Goal: Task Accomplishment & Management: Manage account settings

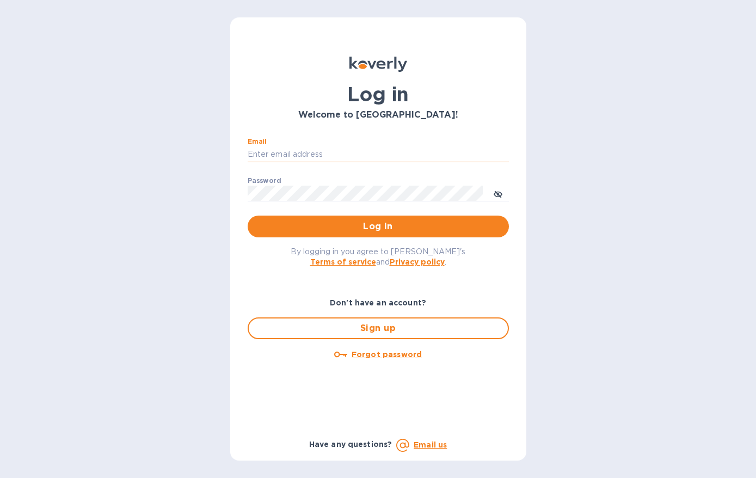
click at [299, 157] on input "Email" at bounding box center [378, 154] width 261 height 16
type input "[PERSON_NAME][EMAIL_ADDRESS][DOMAIN_NAME]"
click at [248, 216] on button "Log in" at bounding box center [378, 227] width 261 height 22
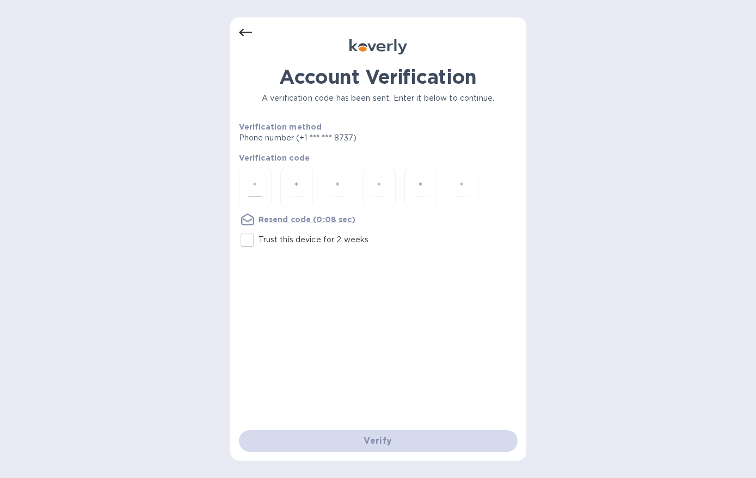
click at [267, 182] on div at bounding box center [255, 187] width 33 height 39
type input "8"
type input "6"
type input "0"
type input "8"
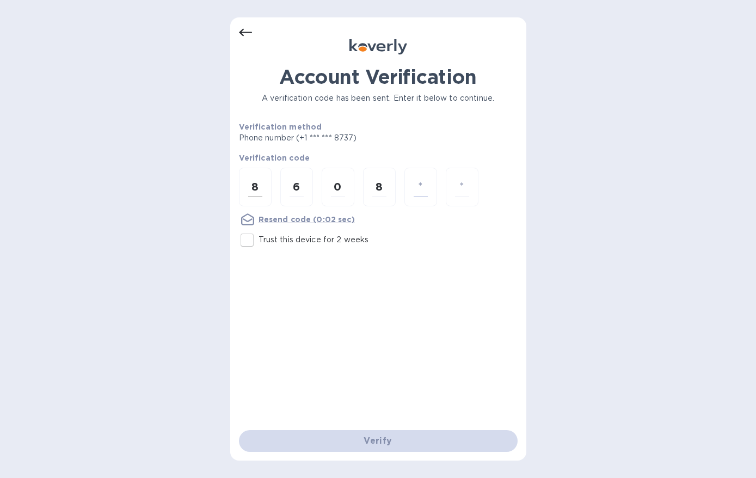
type input "8"
type input "3"
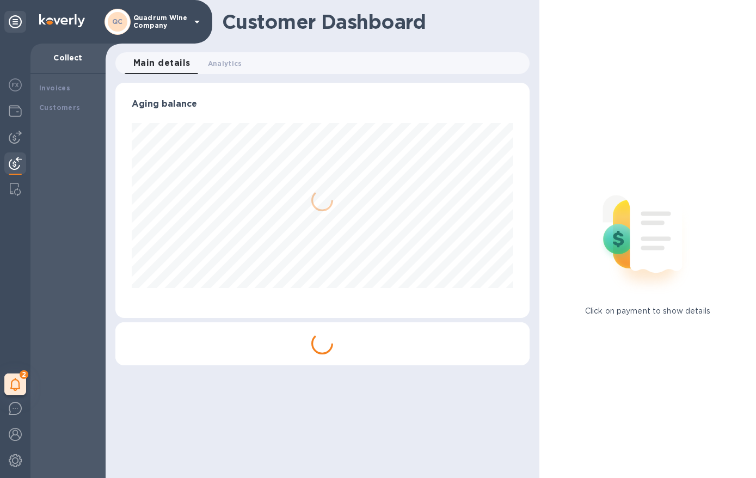
scroll to position [235, 409]
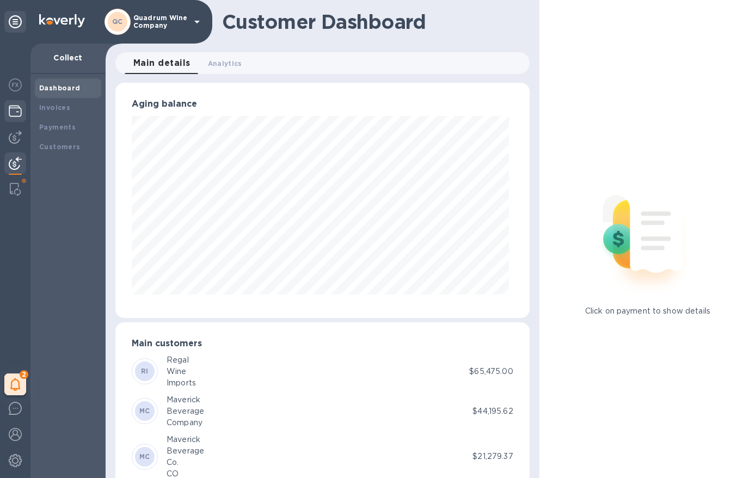
click at [16, 105] on img at bounding box center [15, 111] width 13 height 13
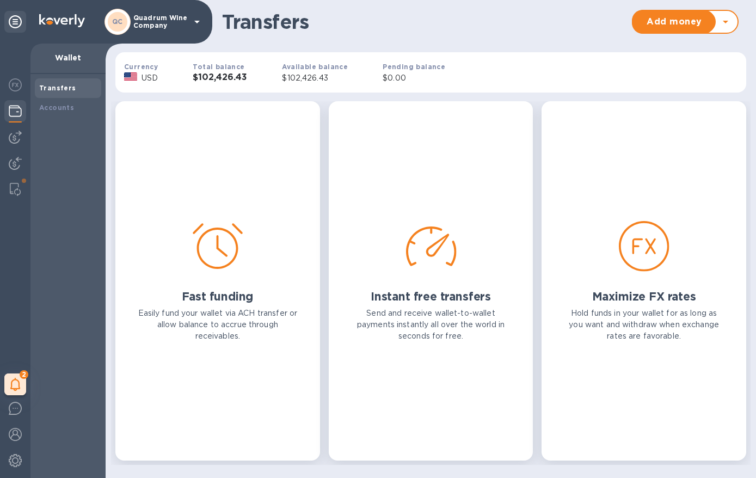
click at [219, 80] on h3 "$102,426.43" at bounding box center [220, 77] width 54 height 10
